Goal: Go to known website: Go to known website

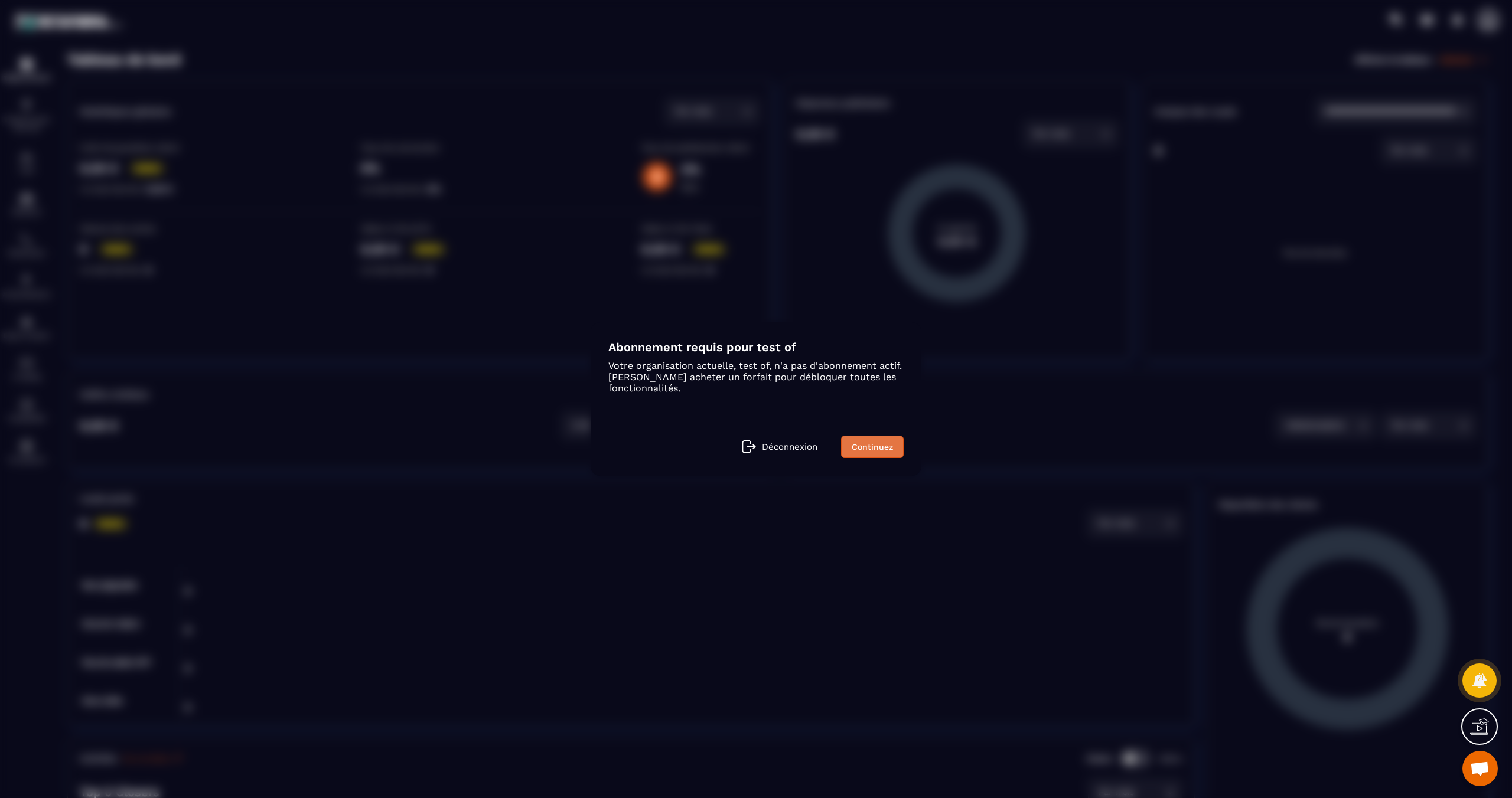
click at [880, 442] on link "Continuez" at bounding box center [872, 447] width 63 height 22
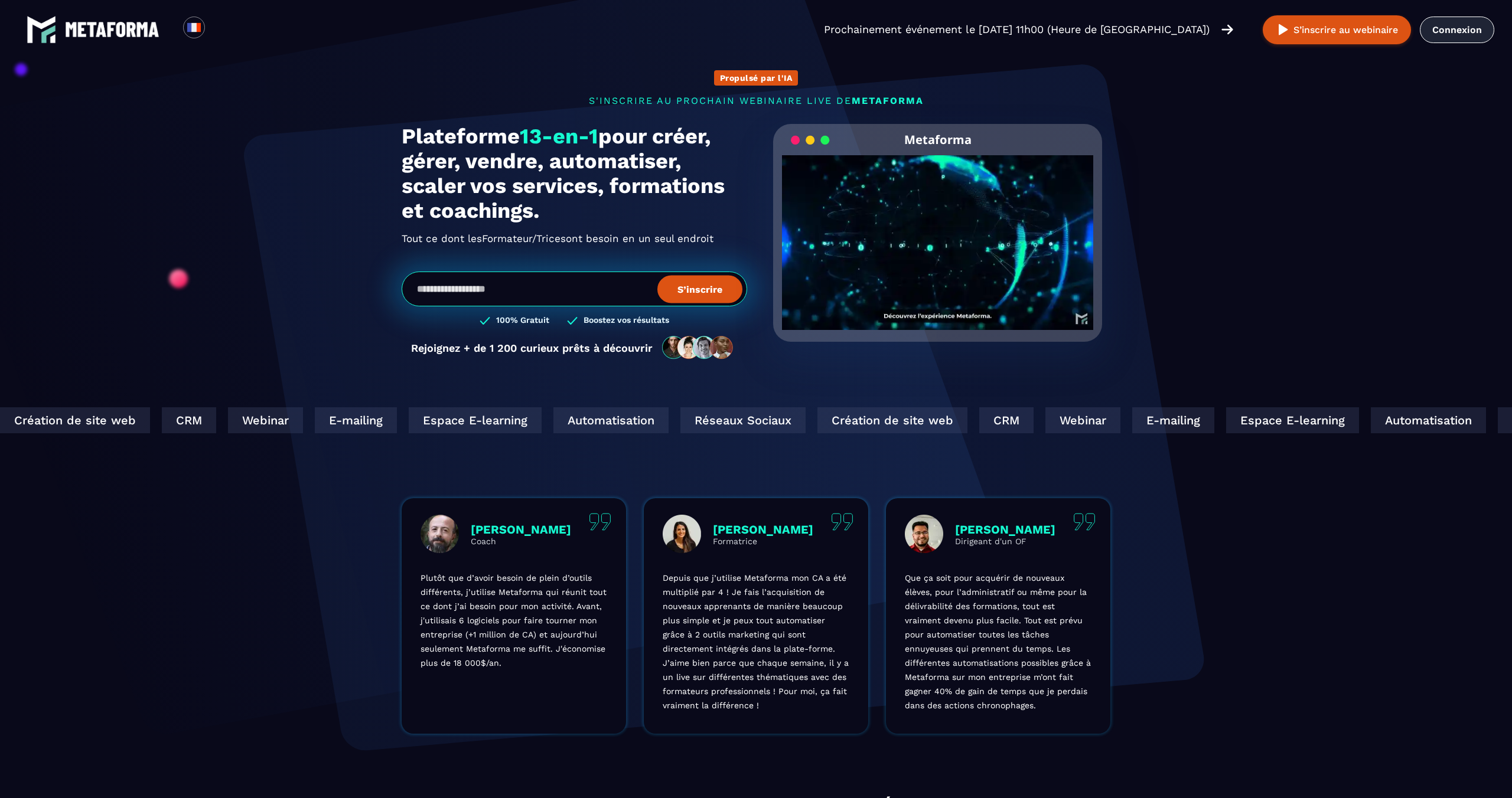
click at [1439, 33] on link "Connexion" at bounding box center [1457, 30] width 74 height 27
